Goal: Navigation & Orientation: Find specific page/section

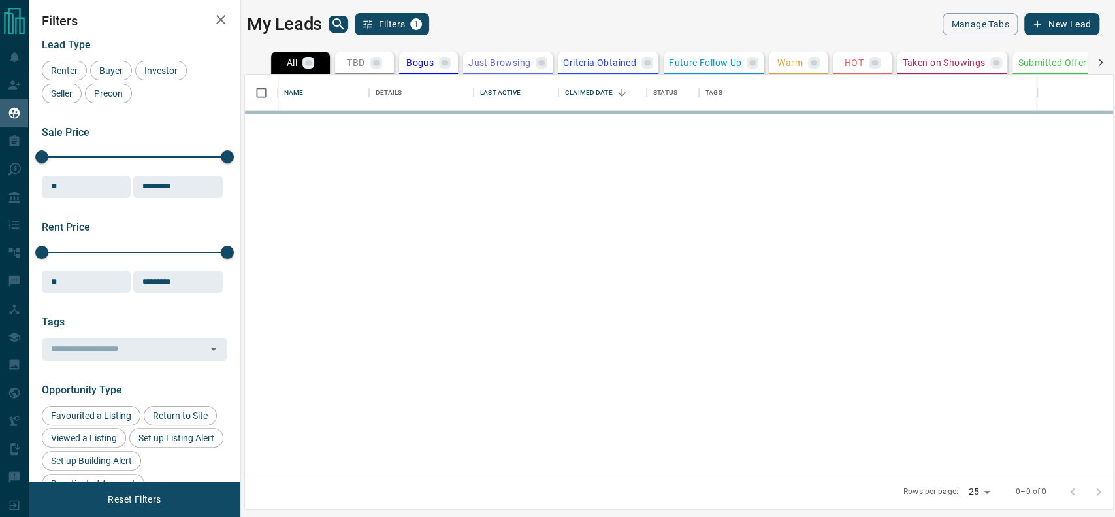
scroll to position [387, 854]
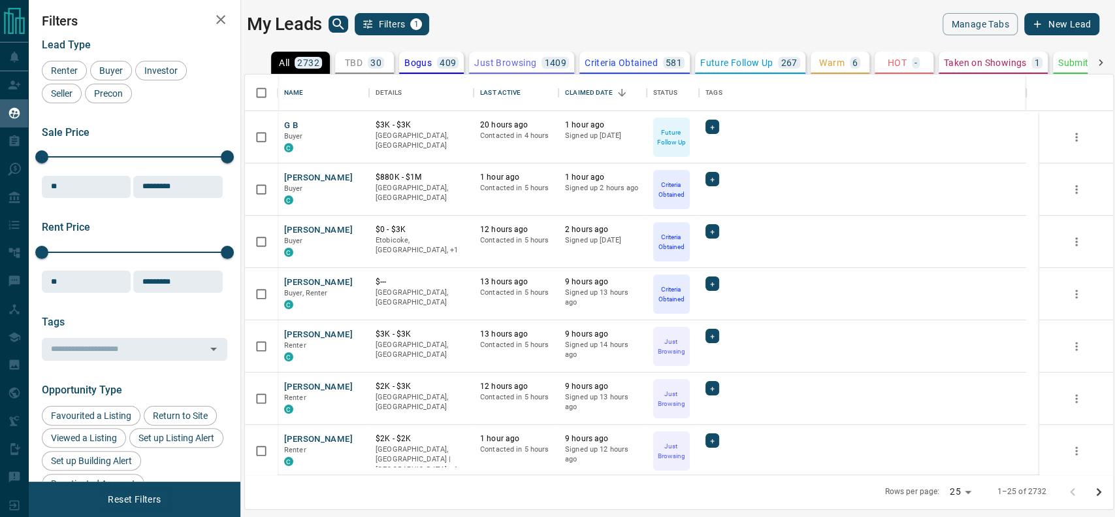
click at [350, 72] on button "TBD 30" at bounding box center [364, 63] width 59 height 22
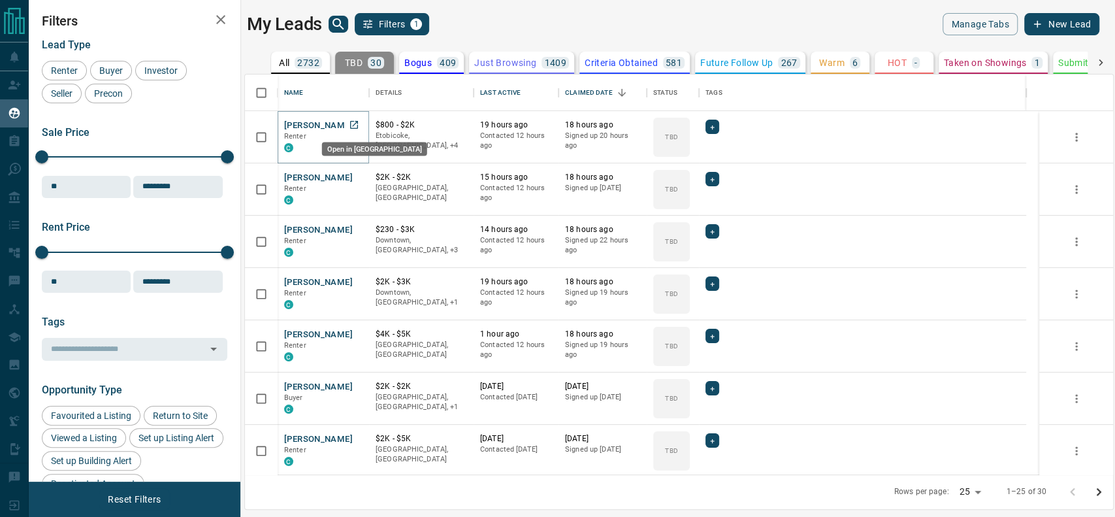
click at [349, 123] on icon "Open in New Tab" at bounding box center [354, 125] width 10 height 10
click at [350, 175] on icon "Open in New Tab" at bounding box center [354, 177] width 10 height 10
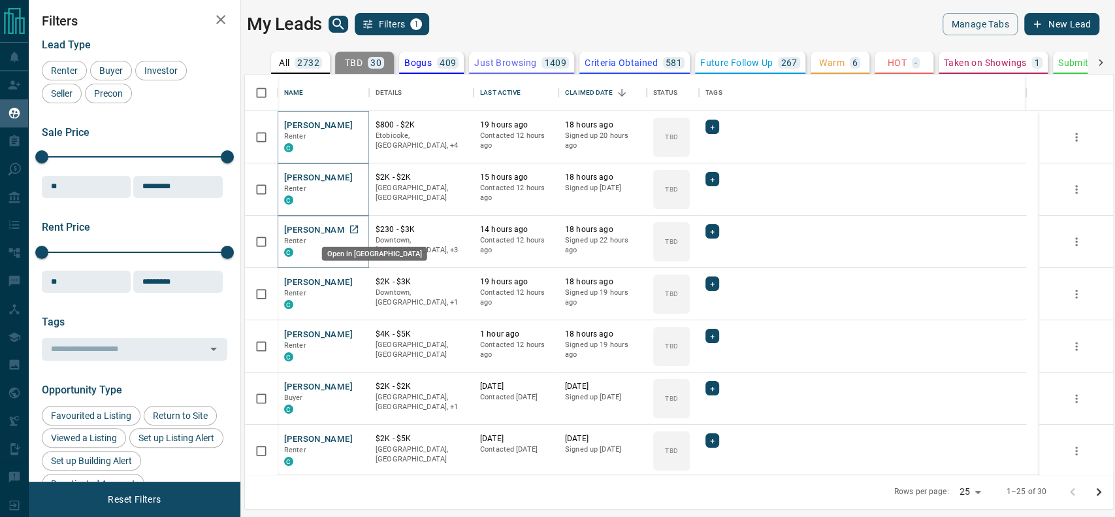
click at [349, 226] on icon "Open in New Tab" at bounding box center [354, 229] width 10 height 10
click at [355, 285] on icon "Open in New Tab" at bounding box center [354, 282] width 8 height 8
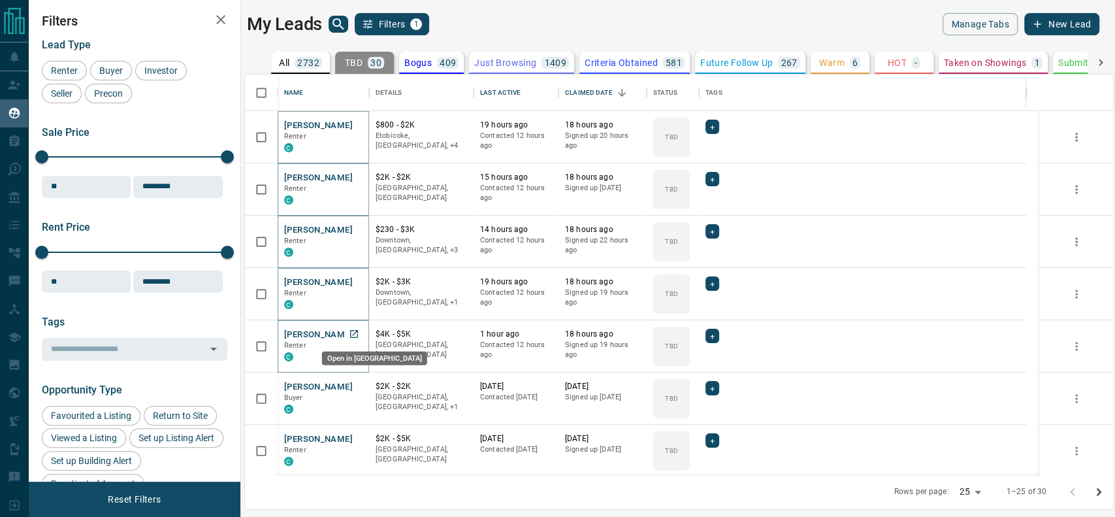
click at [349, 332] on icon "Open in New Tab" at bounding box center [354, 334] width 10 height 10
click at [353, 385] on icon "Open in New Tab" at bounding box center [354, 386] width 10 height 10
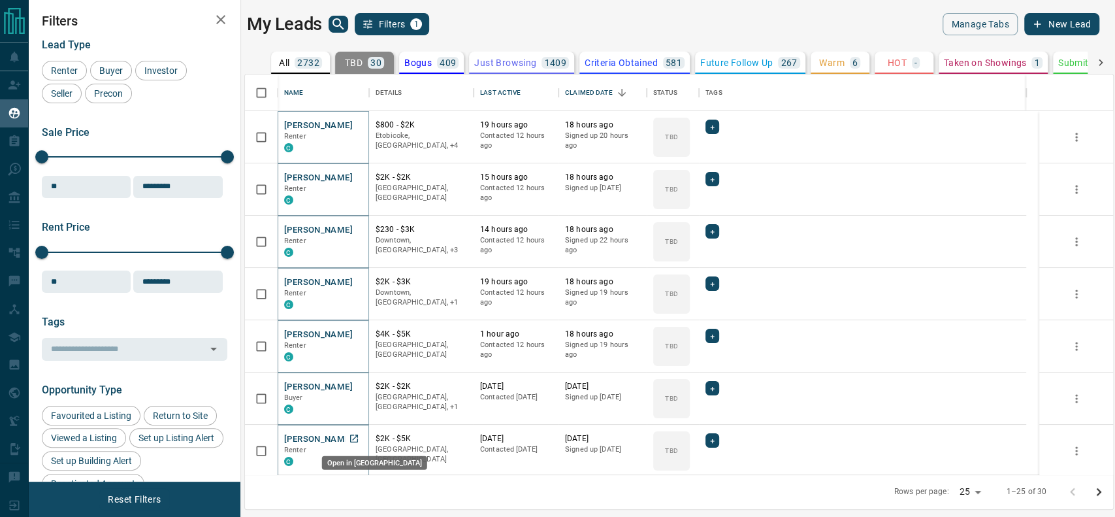
click at [361, 441] on link "Open in New Tab" at bounding box center [354, 438] width 17 height 17
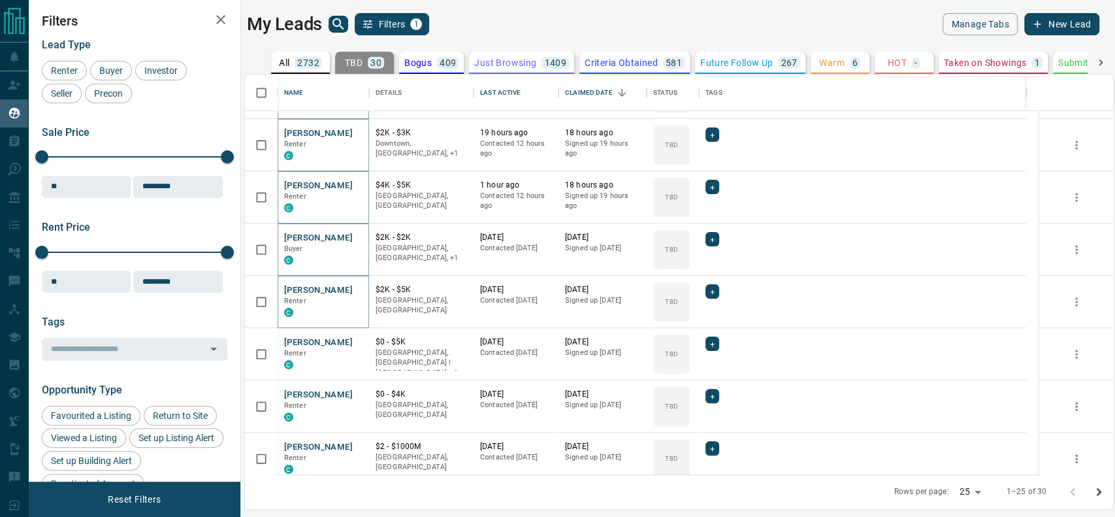
scroll to position [152, 0]
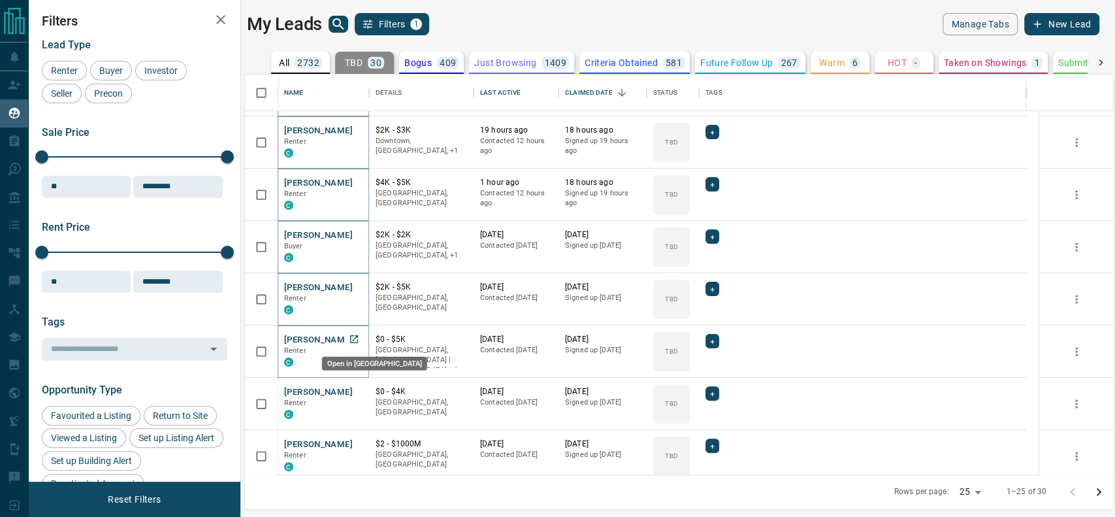
click at [353, 340] on icon "Open in New Tab" at bounding box center [354, 339] width 10 height 10
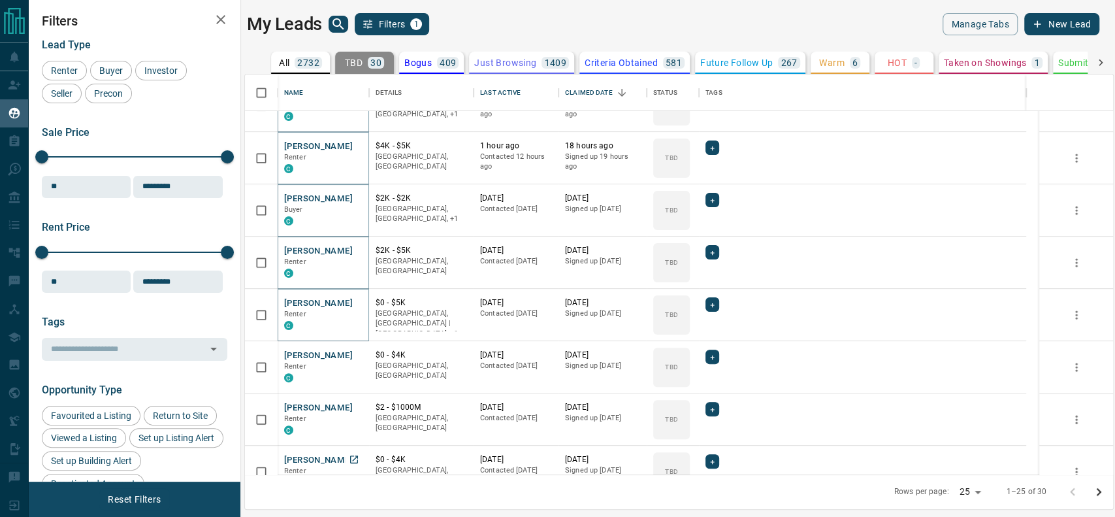
scroll to position [189, 0]
click at [350, 348] on icon "Open in New Tab" at bounding box center [354, 353] width 10 height 10
click at [355, 406] on icon "Open in New Tab" at bounding box center [354, 405] width 10 height 10
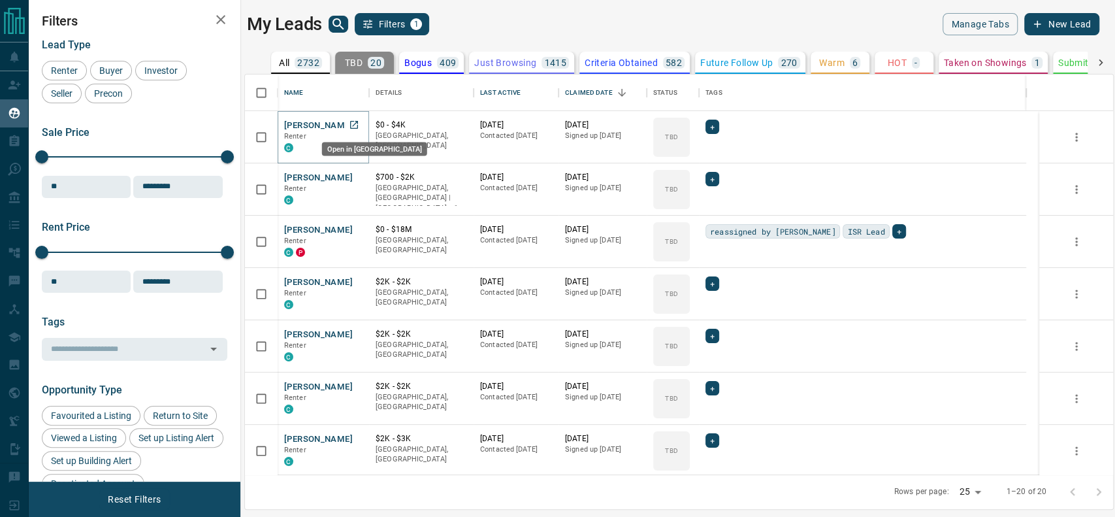
click at [361, 129] on link "Open in New Tab" at bounding box center [354, 124] width 17 height 17
click at [353, 172] on icon "Open in New Tab" at bounding box center [354, 177] width 10 height 10
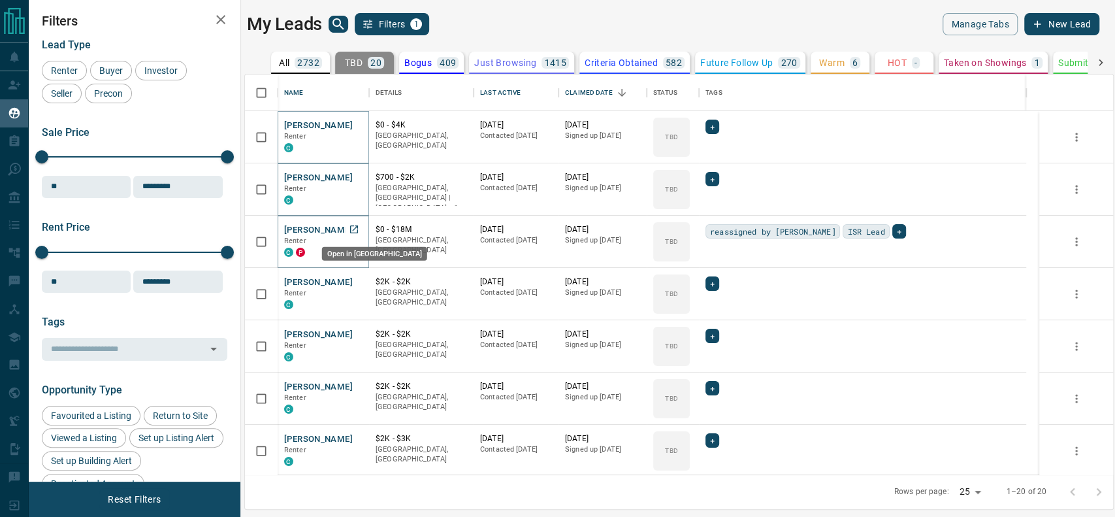
click at [353, 227] on icon "Open in New Tab" at bounding box center [354, 229] width 10 height 10
click at [353, 282] on icon "Open in New Tab" at bounding box center [354, 281] width 10 height 10
click at [354, 332] on icon "Open in New Tab" at bounding box center [354, 334] width 10 height 10
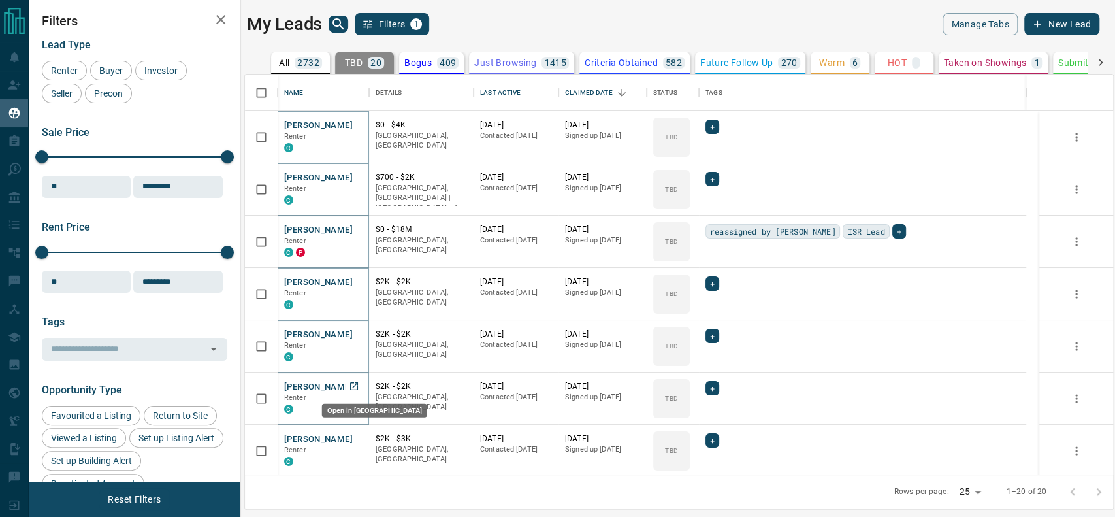
click at [358, 385] on icon "Open in New Tab" at bounding box center [354, 386] width 10 height 10
click at [350, 436] on icon "Open in New Tab" at bounding box center [354, 438] width 8 height 8
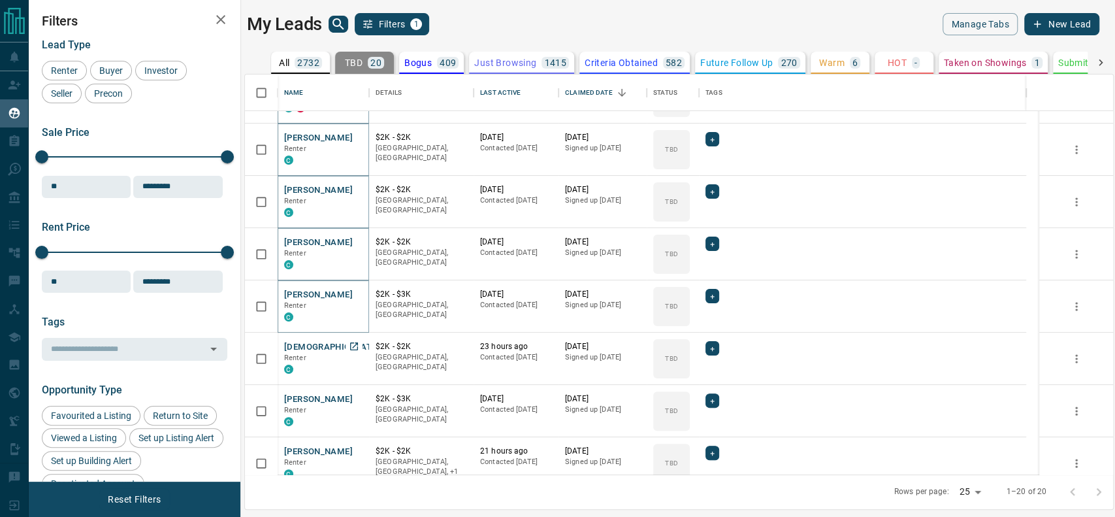
scroll to position [146, 0]
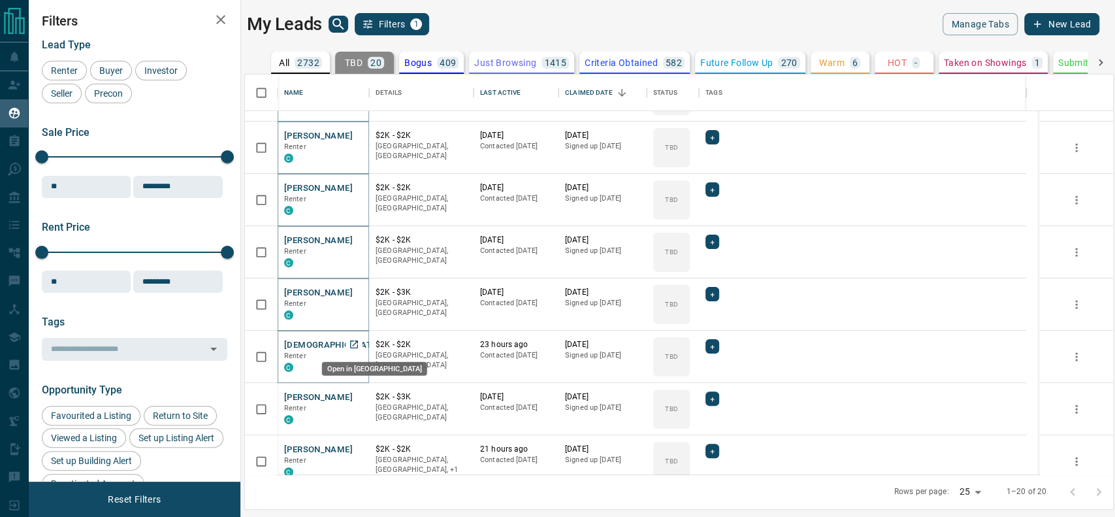
click at [355, 344] on icon "Open in New Tab" at bounding box center [354, 344] width 10 height 10
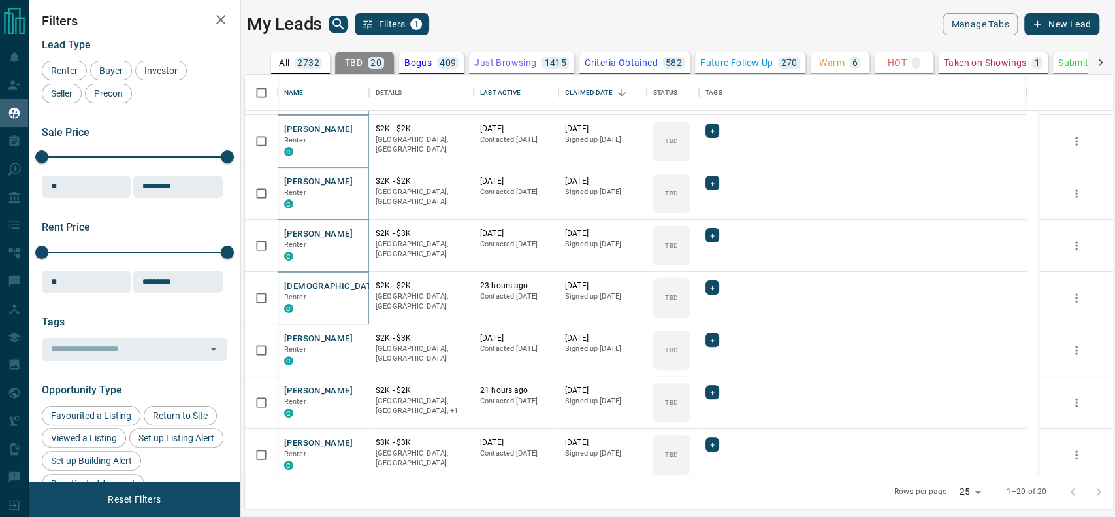
scroll to position [214, 0]
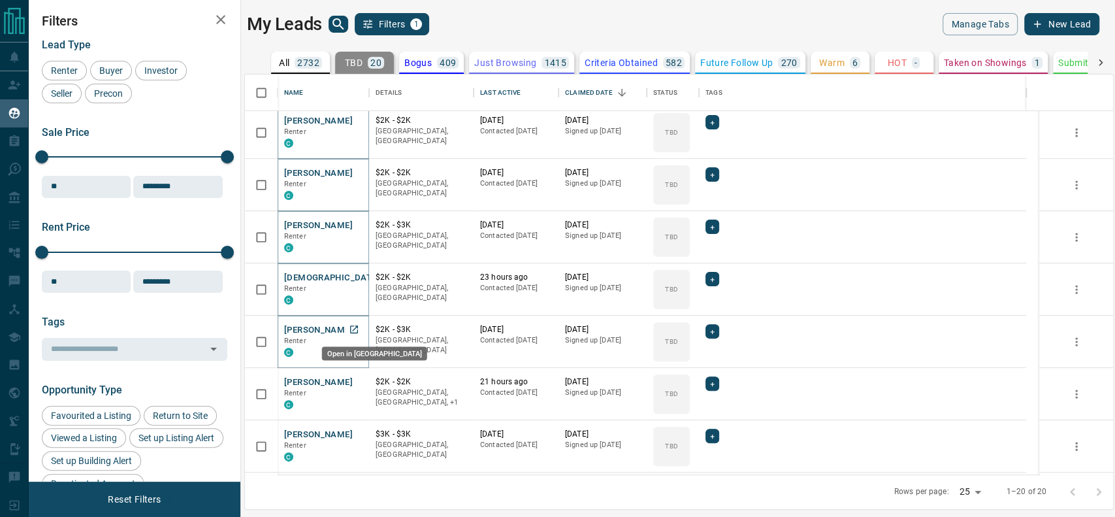
click at [352, 324] on icon "Open in New Tab" at bounding box center [354, 329] width 10 height 10
click at [347, 382] on link "Open in New Tab" at bounding box center [354, 381] width 17 height 17
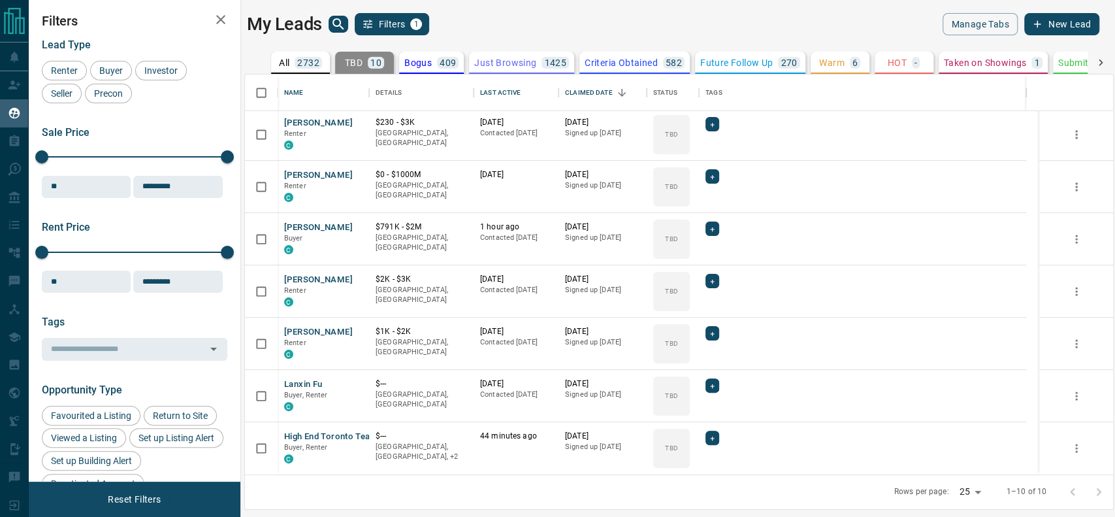
scroll to position [159, 0]
click at [351, 119] on icon "Open in New Tab" at bounding box center [354, 123] width 8 height 8
click at [351, 173] on icon "Open in New Tab" at bounding box center [354, 175] width 10 height 10
click at [355, 229] on icon "Open in New Tab" at bounding box center [354, 227] width 8 height 8
click at [349, 278] on icon "Open in New Tab" at bounding box center [354, 279] width 10 height 10
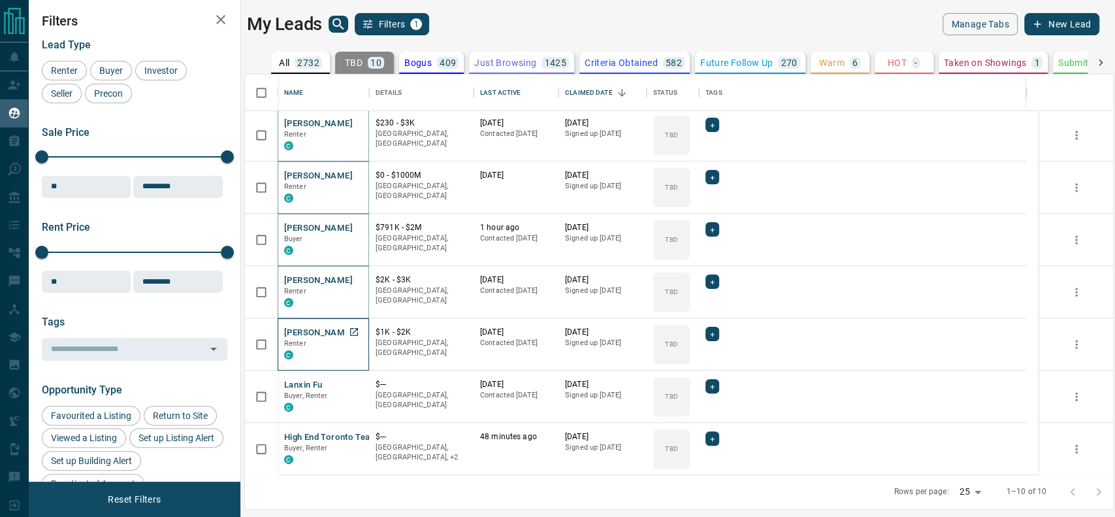
click at [348, 338] on div "[PERSON_NAME] Renter C" at bounding box center [323, 344] width 78 height 35
click at [358, 333] on icon "Open in New Tab" at bounding box center [354, 332] width 10 height 10
click at [347, 384] on link "Open in New Tab" at bounding box center [354, 384] width 17 height 17
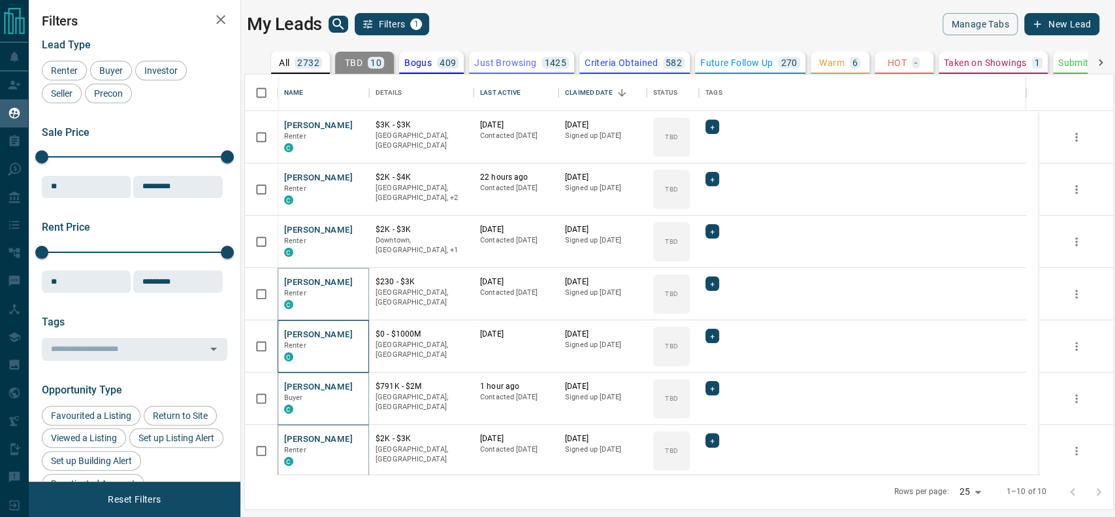
click at [365, 324] on div "[PERSON_NAME] Renter C" at bounding box center [323, 346] width 91 height 52
click at [359, 223] on link "Open in New Tab" at bounding box center [354, 229] width 17 height 17
click at [357, 181] on icon "Open in New Tab" at bounding box center [354, 177] width 10 height 10
click at [360, 116] on link "Open in New Tab" at bounding box center [354, 124] width 17 height 17
